Goal: Find specific page/section: Find specific page/section

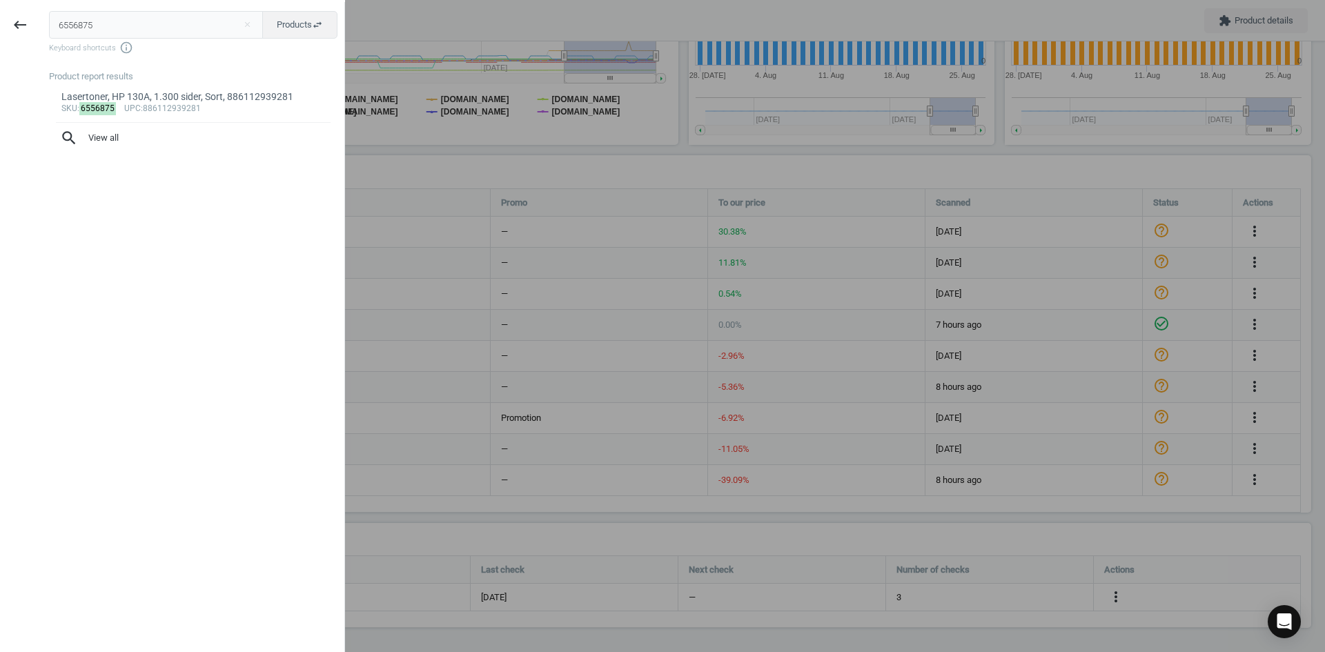
drag, startPoint x: 118, startPoint y: 32, endPoint x: 0, endPoint y: 30, distance: 118.0
click at [0, 27] on div "keyboard_backspace 6556875 close Products swap_horiz Keyboard shortcuts info_ou…" at bounding box center [172, 328] width 345 height 652
type input "15696505"
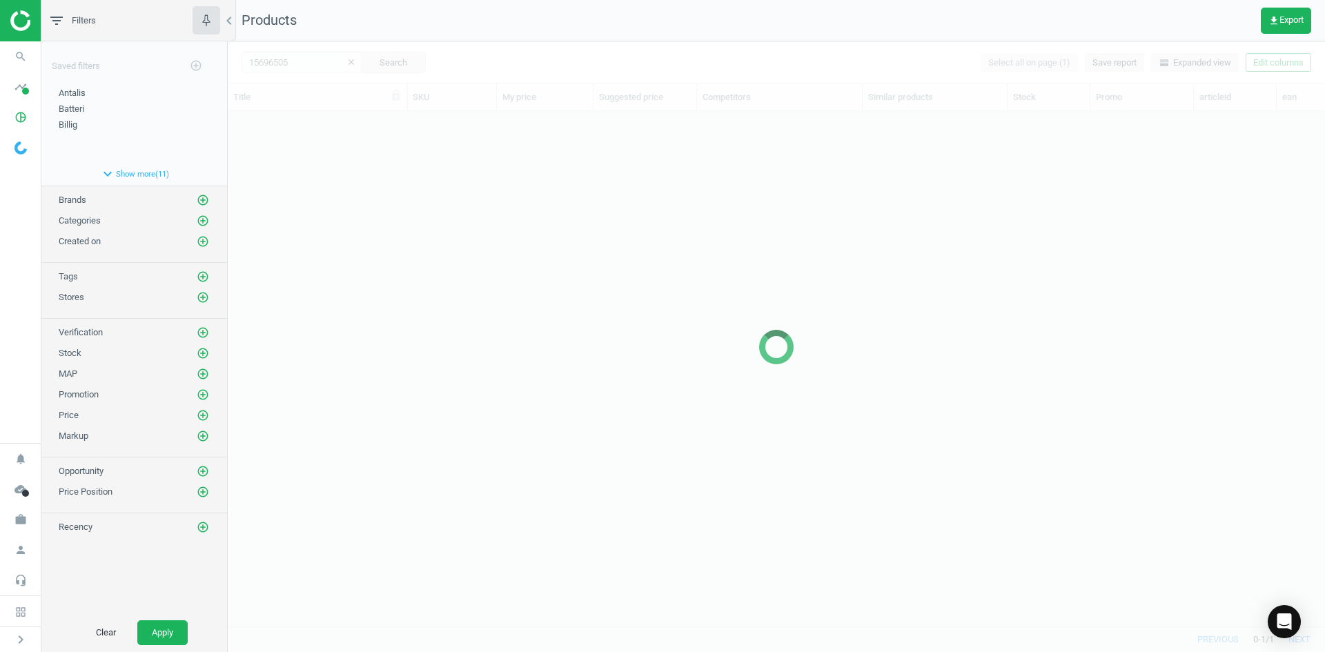
scroll to position [494, 1087]
click at [475, 183] on div at bounding box center [776, 346] width 1097 height 611
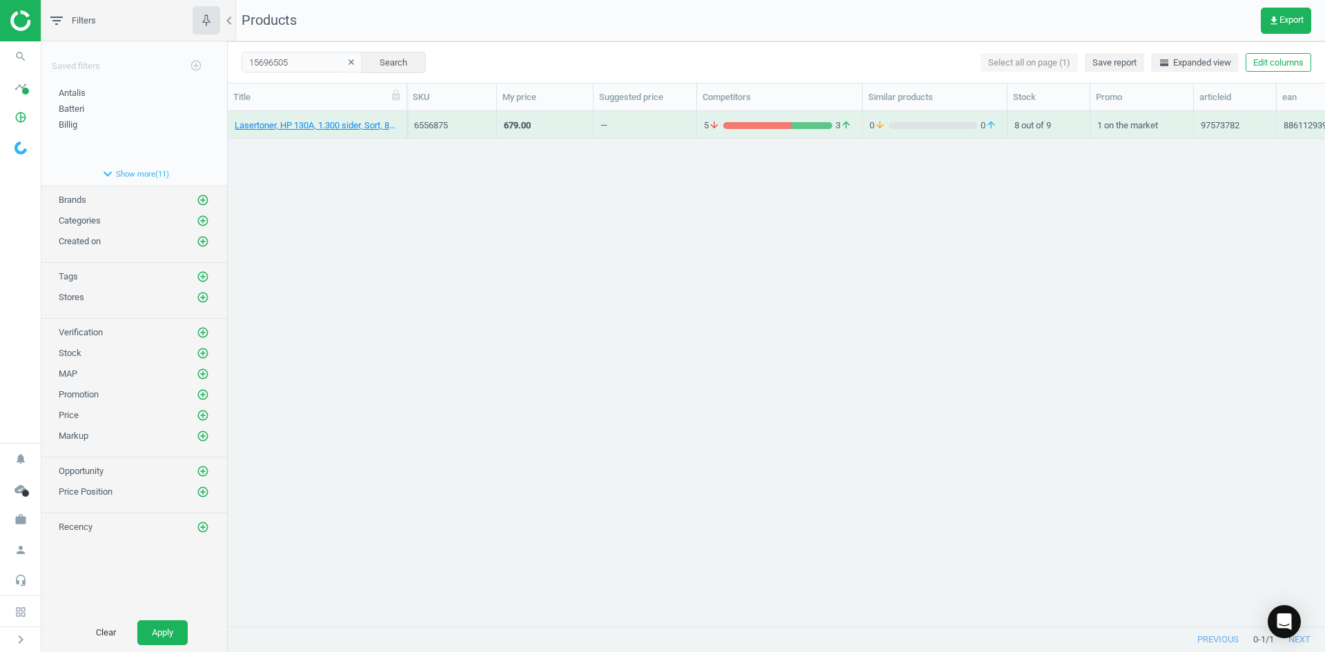
click at [459, 184] on div "Lasertoner, HP 130A, 1.300 sider, Sort, 886112939281 6556875 679.00 — 5 arrow_d…" at bounding box center [776, 363] width 1097 height 504
click at [348, 129] on link "Blækpatron Wecare kompatibel HP 305XL sort, 3112539857332" at bounding box center [317, 125] width 165 height 12
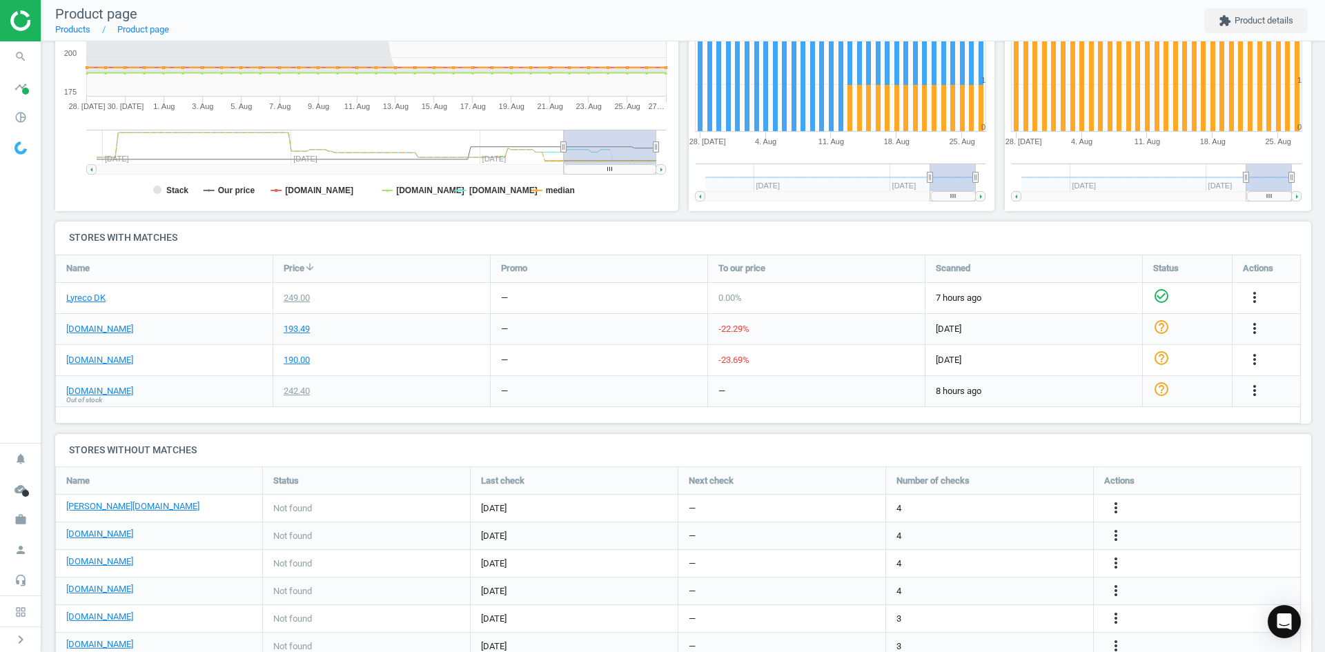
scroll to position [266, 0]
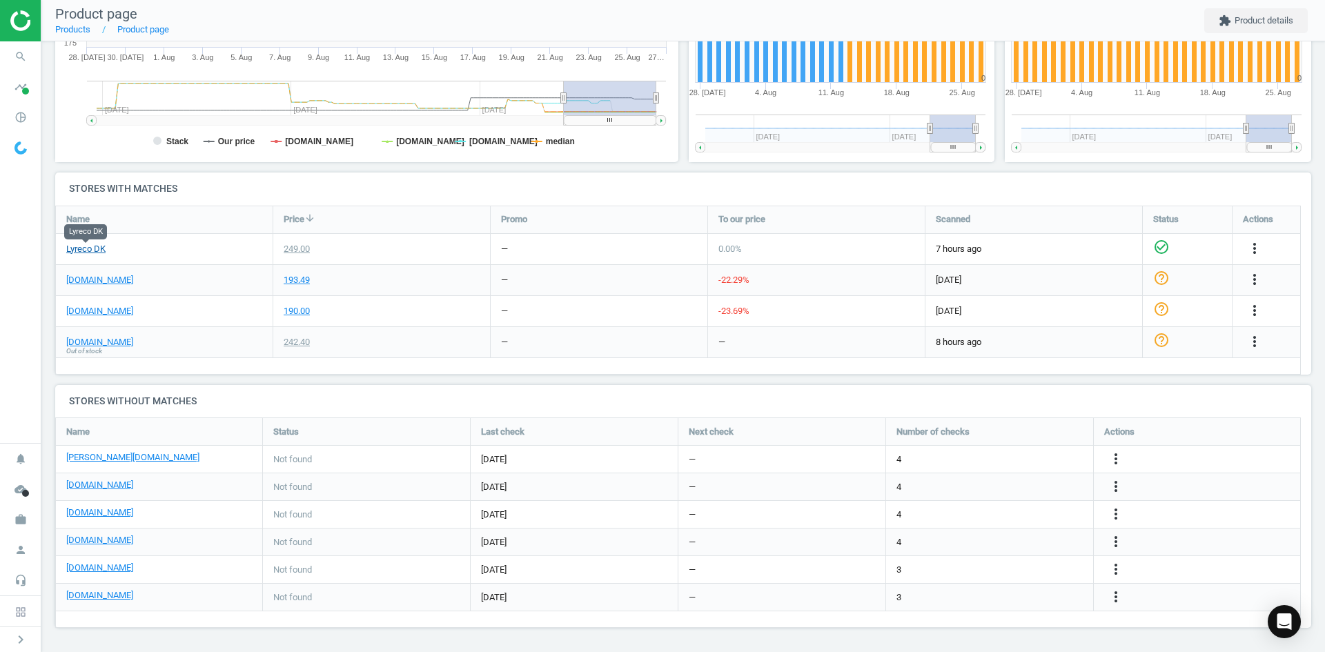
click at [95, 253] on link "Lyreco DK" at bounding box center [85, 249] width 39 height 12
click at [31, 57] on icon "search" at bounding box center [21, 56] width 26 height 26
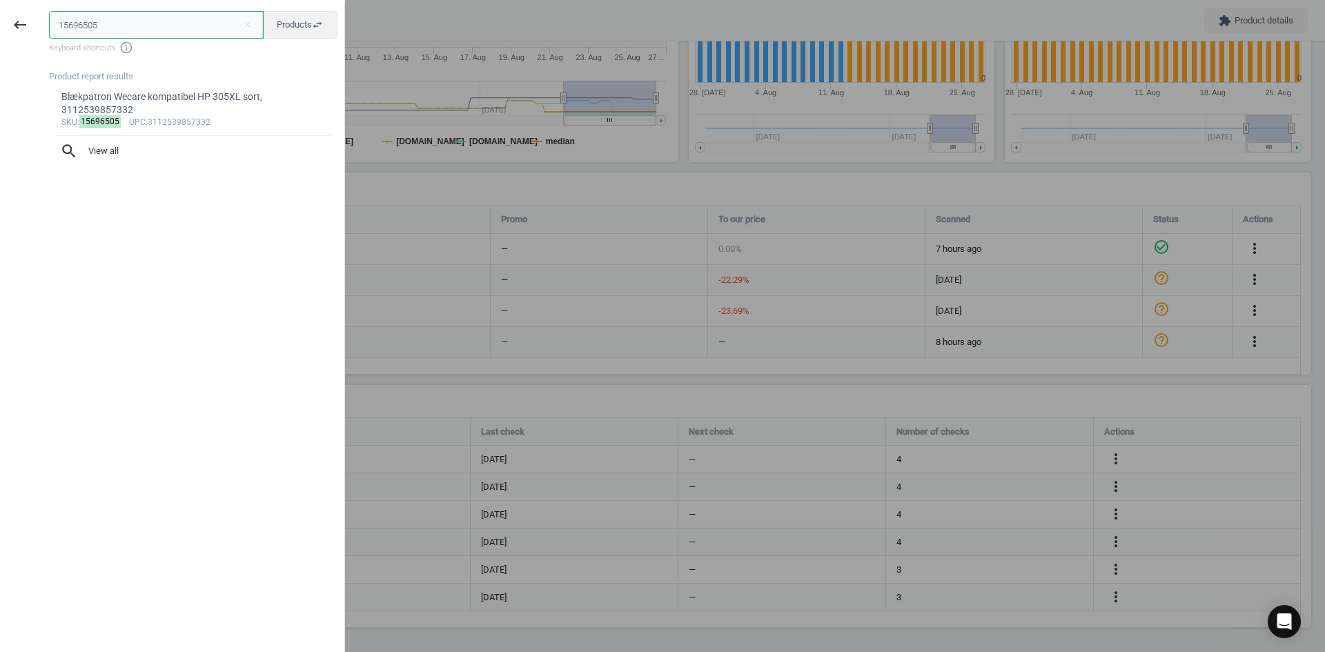
drag, startPoint x: 98, startPoint y: 22, endPoint x: 0, endPoint y: 14, distance: 98.3
click at [0, 14] on div "keyboard_backspace 15696505 close Products swap_horiz Keyboard shortcuts info_o…" at bounding box center [172, 328] width 345 height 652
paste input "2147166"
type input "12147166"
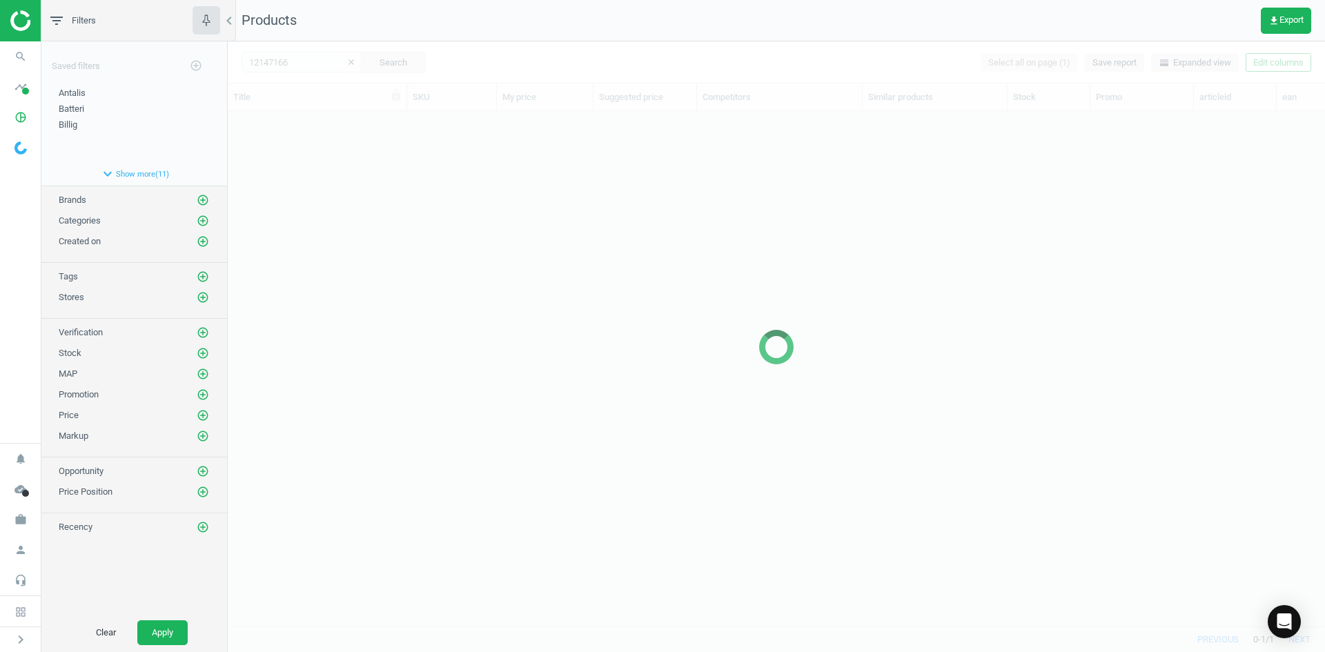
scroll to position [494, 1087]
